Goal: Find specific page/section: Find specific page/section

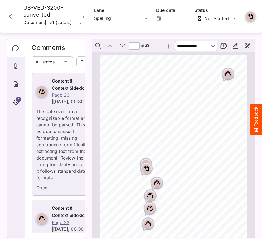
scroll to position [84, 0]
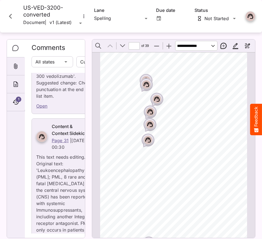
click at [12, 17] on icon "Close card" at bounding box center [11, 16] width 10 height 10
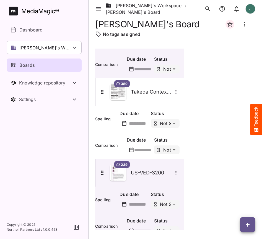
scroll to position [537, 0]
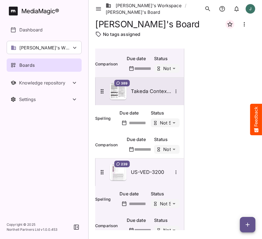
click at [122, 94] on img at bounding box center [118, 91] width 17 height 17
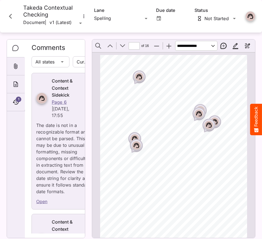
scroll to position [195, 0]
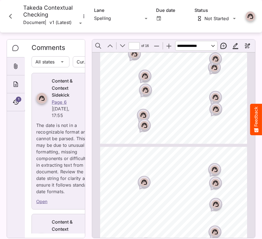
type input "*"
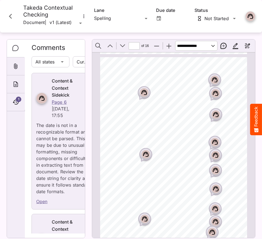
scroll to position [777, 0]
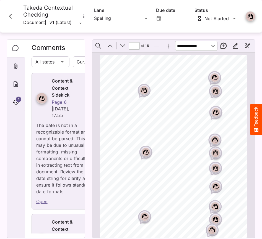
click at [10, 17] on icon "Close card" at bounding box center [11, 16] width 10 height 10
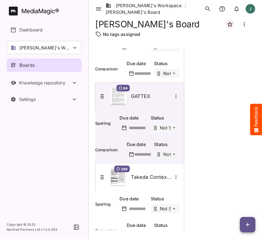
scroll to position [453, 0]
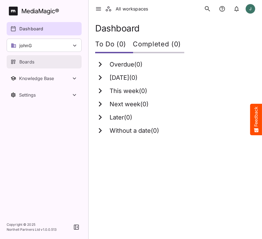
click at [38, 62] on div "Boards" at bounding box center [44, 62] width 68 height 7
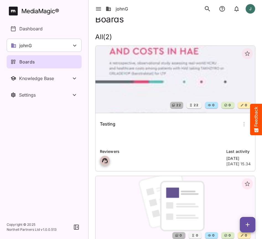
scroll to position [11, 0]
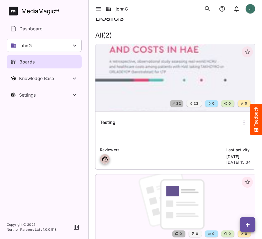
click at [128, 85] on img at bounding box center [174, 77] width 159 height 67
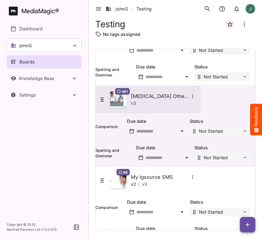
scroll to position [437, 0]
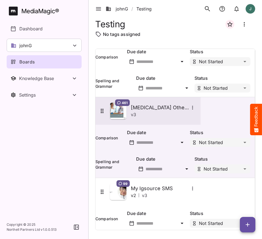
click at [126, 114] on img at bounding box center [118, 111] width 17 height 17
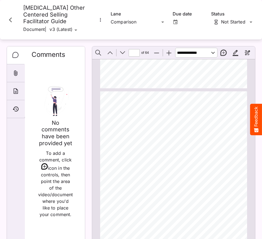
scroll to position [1330, 0]
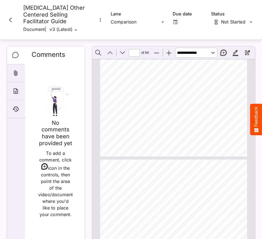
type input "*"
click at [12, 18] on icon "Close card" at bounding box center [11, 20] width 10 height 10
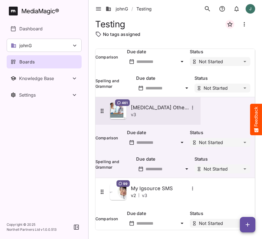
click at [126, 113] on img at bounding box center [118, 111] width 17 height 17
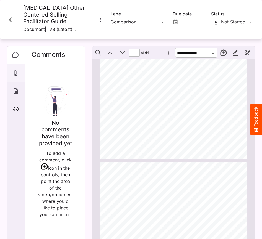
scroll to position [284, 0]
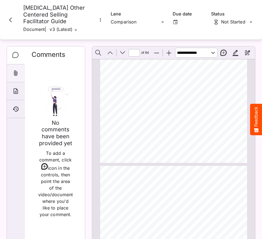
click at [16, 70] on icon "Attachments" at bounding box center [15, 73] width 7 height 7
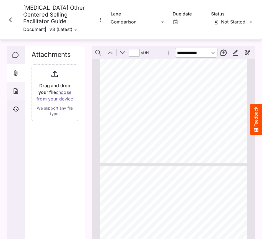
click at [16, 87] on div "About" at bounding box center [16, 91] width 18 height 18
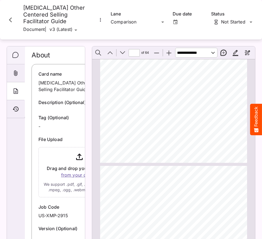
click at [15, 52] on icon "Comments" at bounding box center [15, 55] width 6 height 6
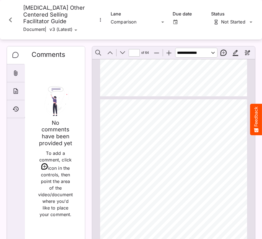
type input "*"
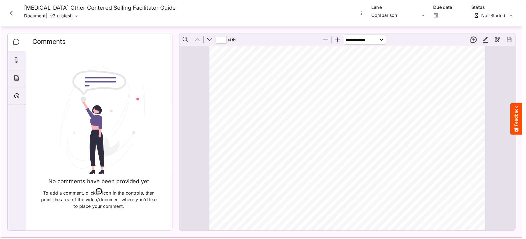
scroll to position [161, 0]
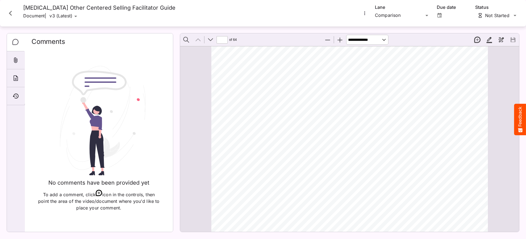
click at [12, 12] on icon "Close card" at bounding box center [11, 13] width 10 height 10
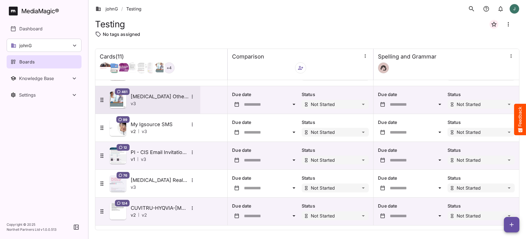
click at [119, 96] on img at bounding box center [118, 100] width 17 height 17
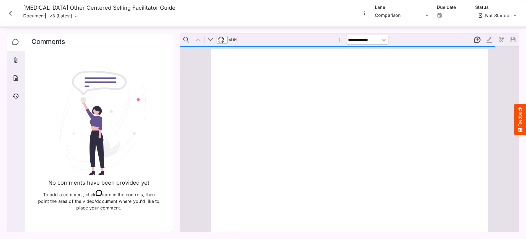
scroll to position [28, 0]
click at [261, 16] on div "Comparison" at bounding box center [399, 15] width 49 height 9
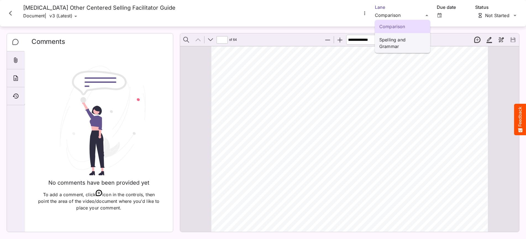
click at [261, 41] on p "Spelling and Grammar" at bounding box center [402, 42] width 46 height 13
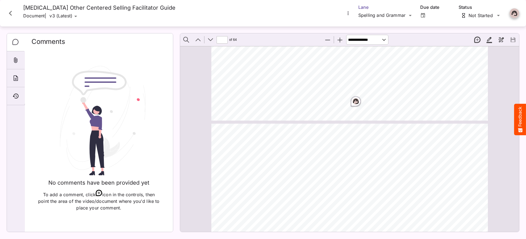
scroll to position [288, 0]
drag, startPoint x: 357, startPoint y: 100, endPoint x: 357, endPoint y: 63, distance: 37.3
click at [261, 100] on icon "Page ⁨1⁩" at bounding box center [356, 101] width 6 height 5
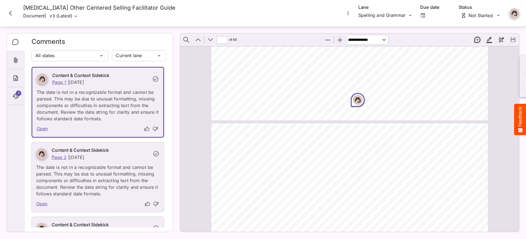
drag, startPoint x: 357, startPoint y: 63, endPoint x: 310, endPoint y: 77, distance: 49.2
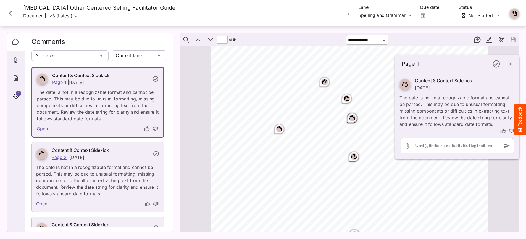
scroll to position [1131, 0]
click at [261, 73] on div "© [DATE]-[DATE] ASLAN Training & Development, LLC. All Rights Reserved Confiden…" at bounding box center [351, 187] width 281 height 364
click at [261, 65] on icon "button" at bounding box center [510, 64] width 7 height 7
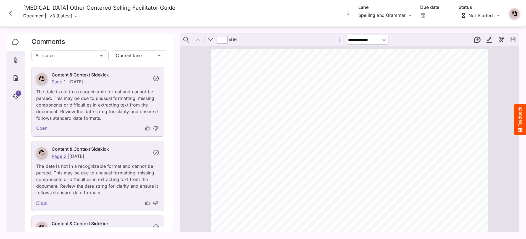
scroll to position [0, 0]
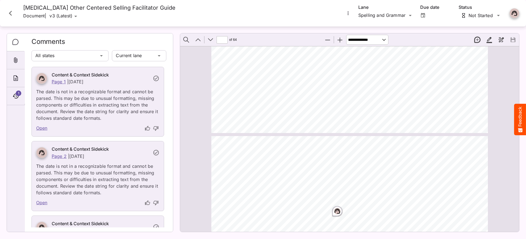
type input "*"
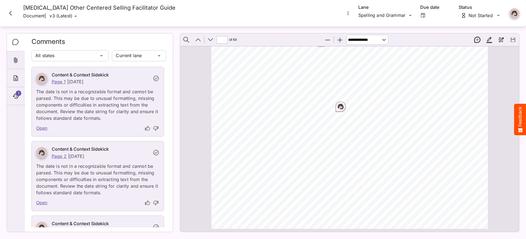
click at [261, 101] on span "may vary due to program variability. Areas for the participants to take notes a…" at bounding box center [342, 101] width 224 height 5
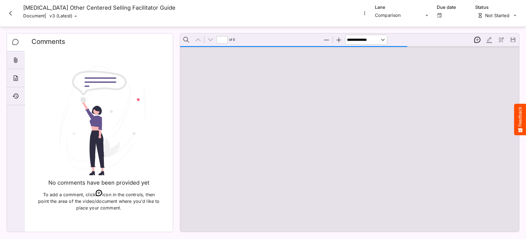
type input "*"
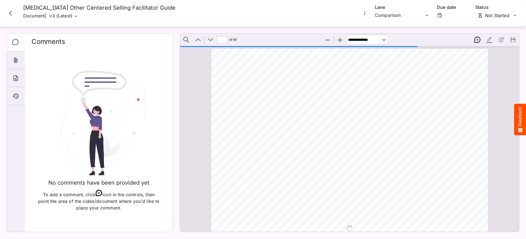
scroll to position [904, 0]
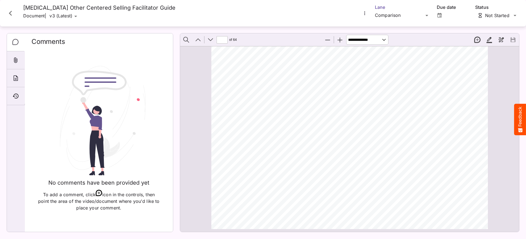
click at [412, 14] on div "johnG / Testing J MediaMagic ® Dashboard johnG Adrian BasicSearchTestWorkspace …" at bounding box center [263, 118] width 526 height 237
drag, startPoint x: 412, startPoint y: 14, endPoint x: 400, endPoint y: 82, distance: 69.6
